Goal: Information Seeking & Learning: Learn about a topic

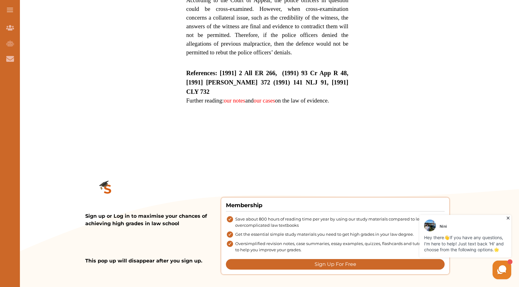
scroll to position [404, 0]
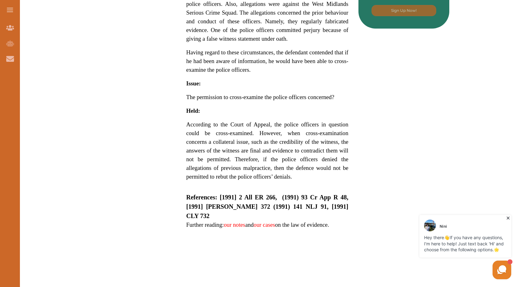
click at [236, 222] on link "our notes" at bounding box center [234, 225] width 21 height 7
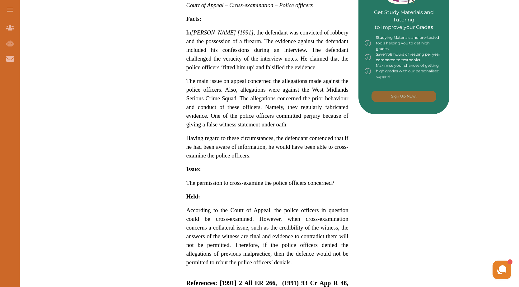
scroll to position [318, 0]
